Goal: Task Accomplishment & Management: Use online tool/utility

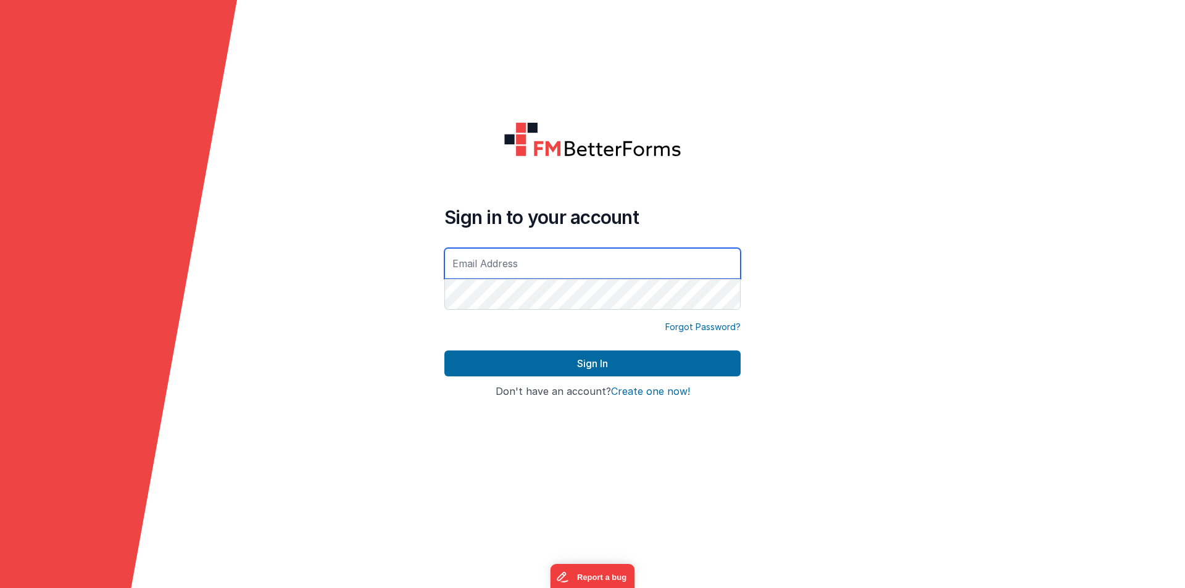
click at [539, 275] on input "text" at bounding box center [592, 263] width 296 height 31
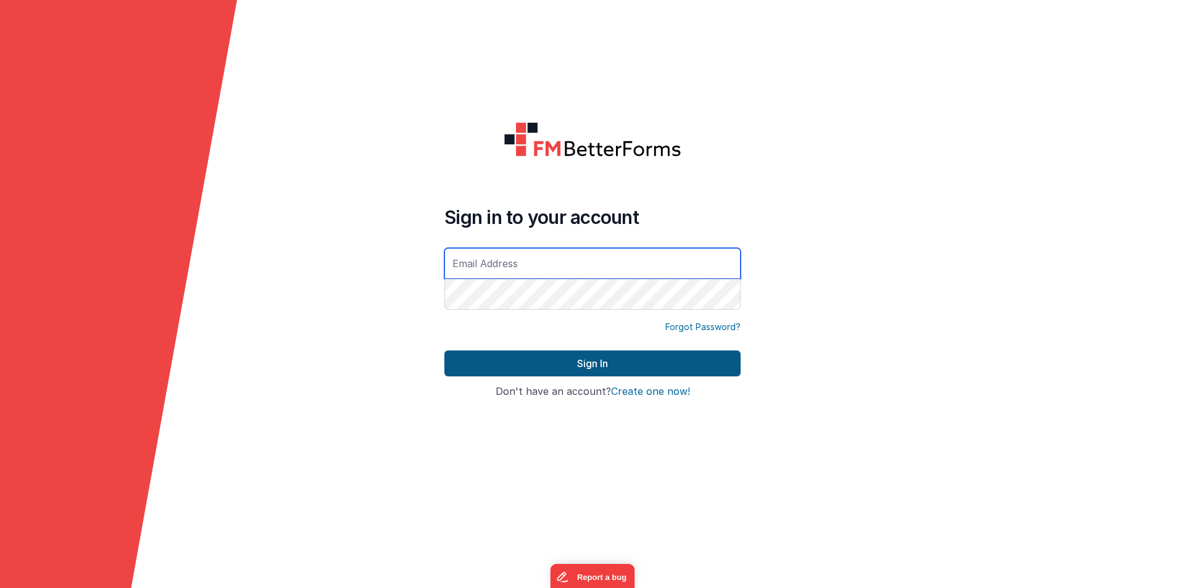
type input "[EMAIL_ADDRESS][DOMAIN_NAME]"
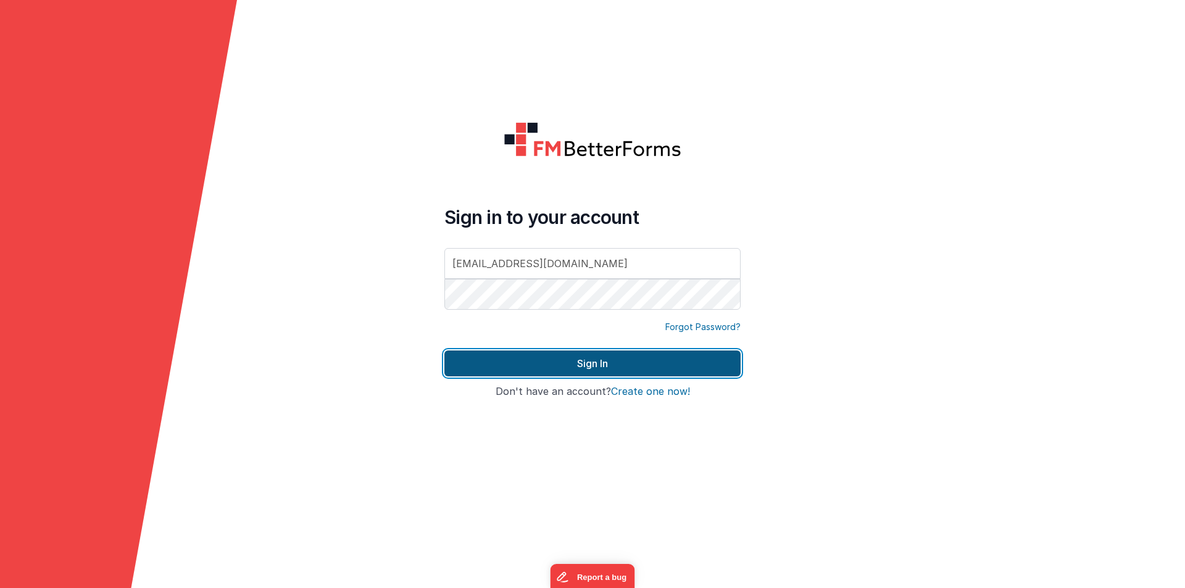
click at [483, 364] on button "Sign In" at bounding box center [592, 364] width 296 height 26
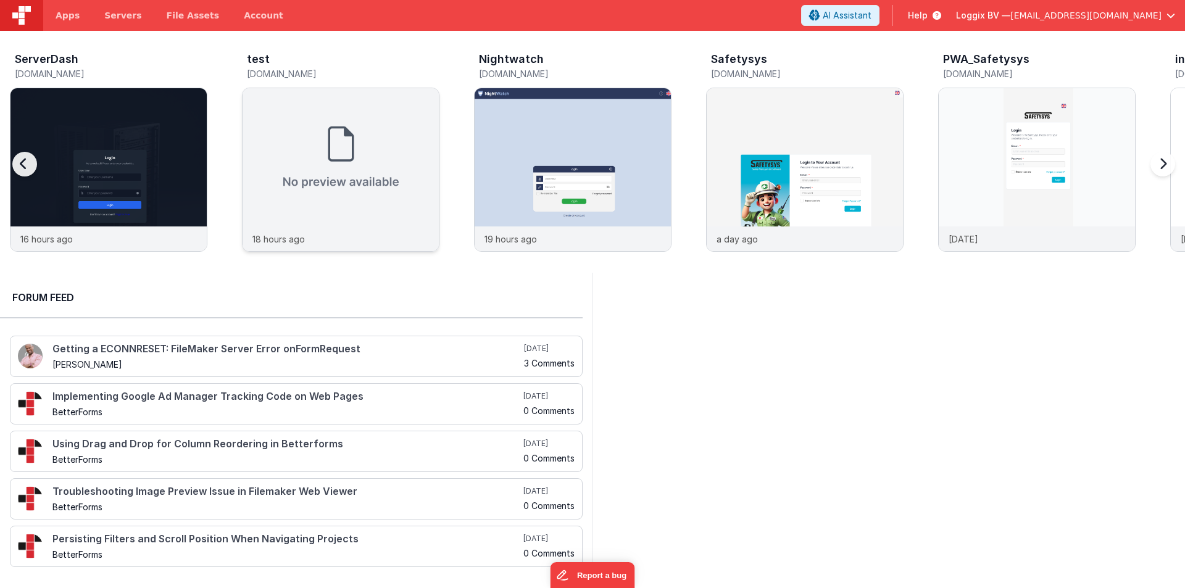
click at [265, 157] on img at bounding box center [341, 157] width 196 height 138
